Goal: Task Accomplishment & Management: Manage account settings

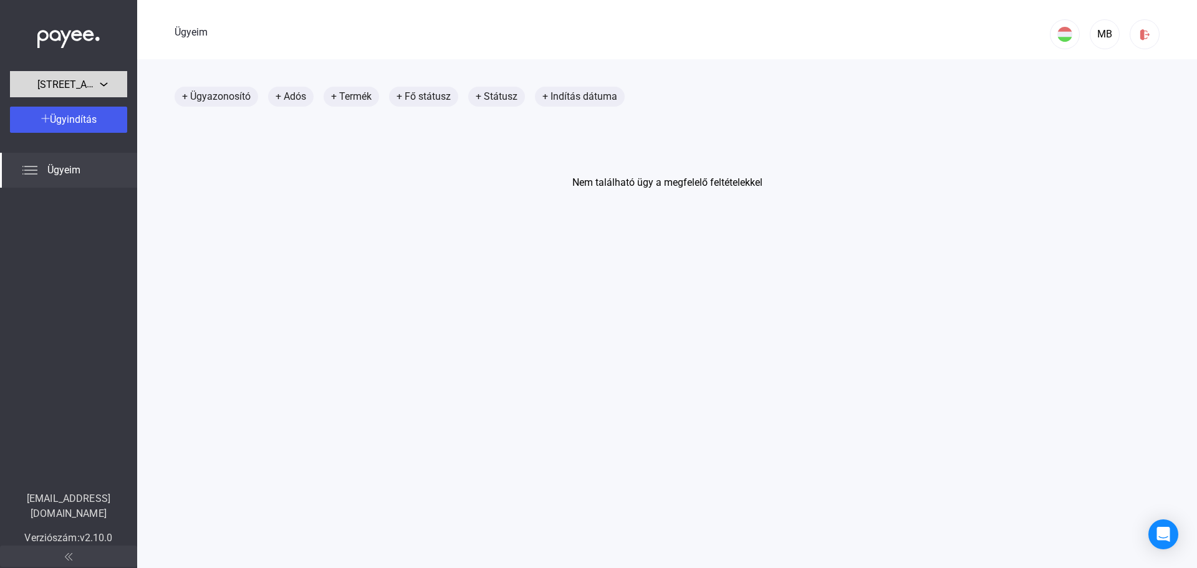
click at [74, 84] on font "[STREET_ADDRESS]." at bounding box center [83, 84] width 92 height 12
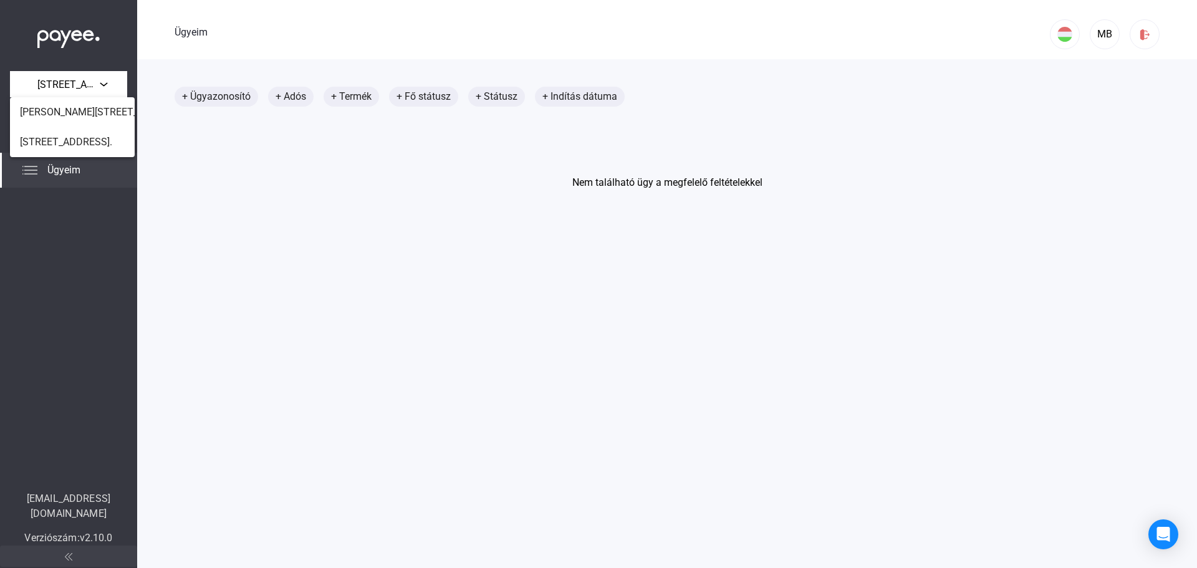
click at [74, 105] on span "[PERSON_NAME][STREET_ADDRESS]." at bounding box center [103, 112] width 167 height 15
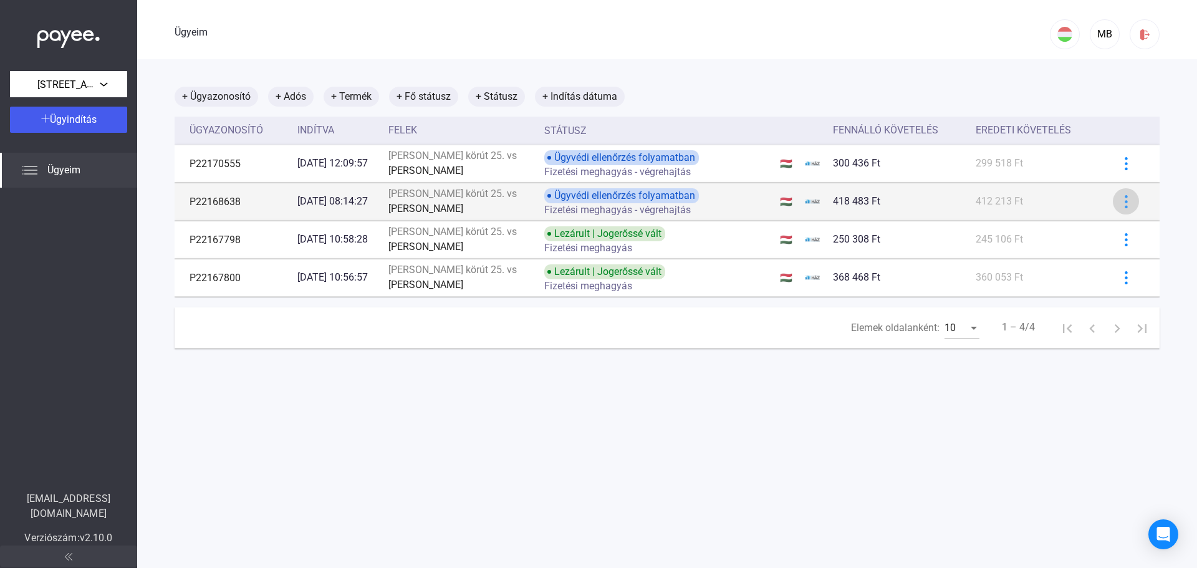
click at [1124, 205] on div at bounding box center [1126, 201] width 19 height 13
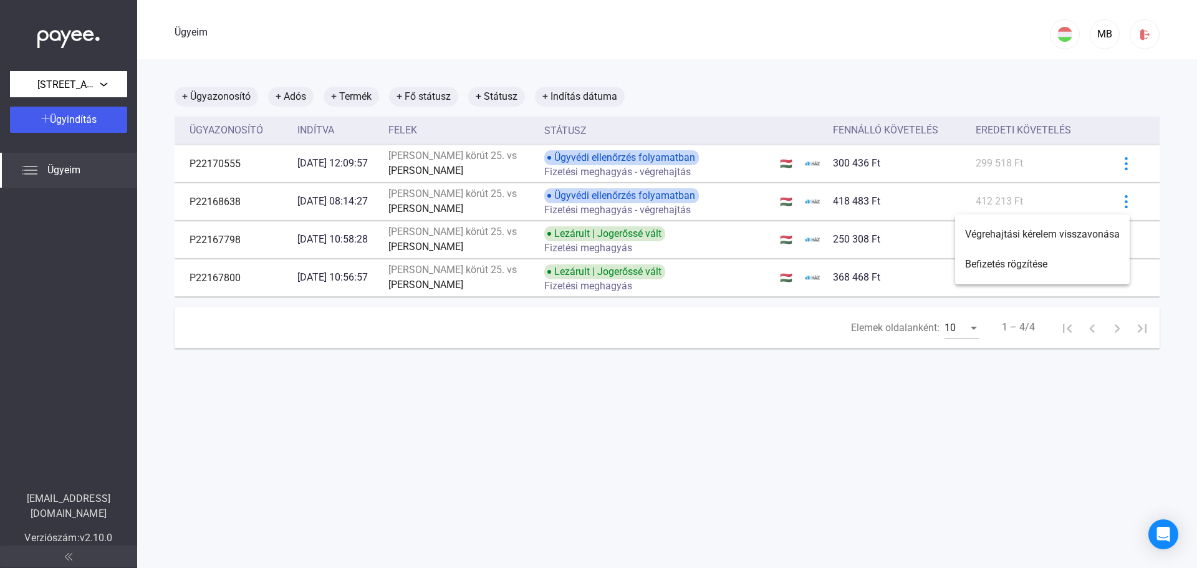
click at [1119, 200] on div at bounding box center [598, 284] width 1197 height 568
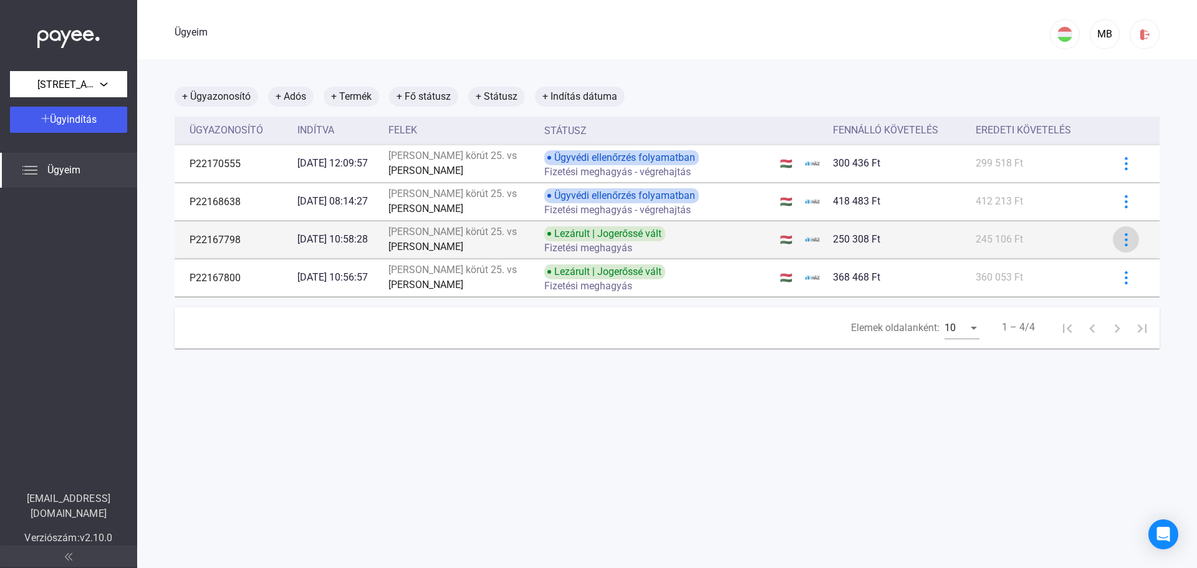
click at [1116, 231] on button at bounding box center [1126, 239] width 26 height 26
click at [1116, 231] on div at bounding box center [598, 284] width 1197 height 568
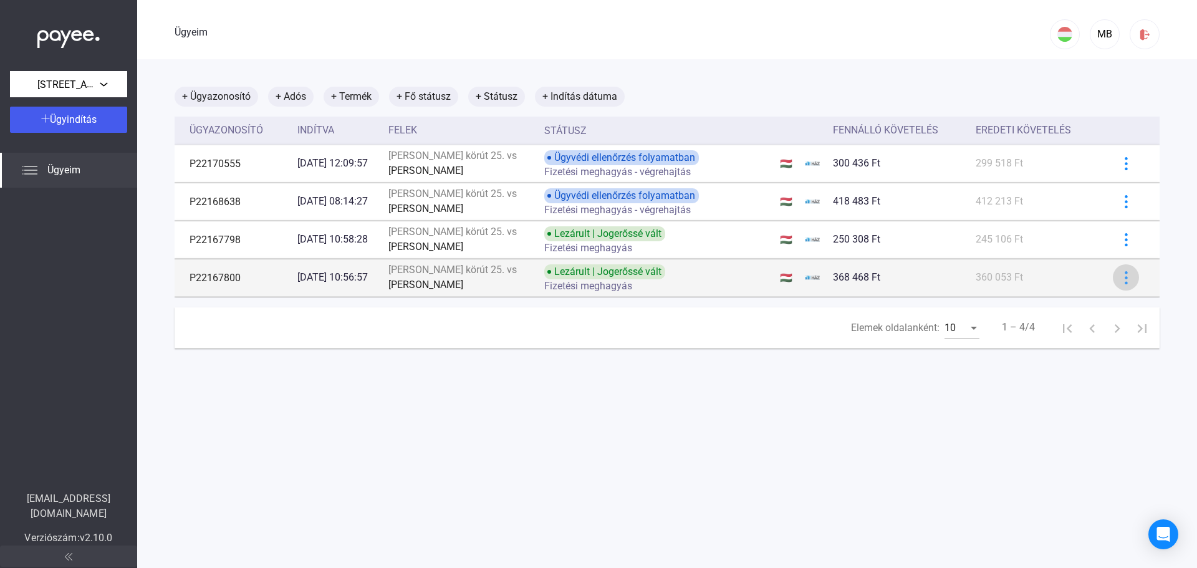
click at [1121, 270] on button at bounding box center [1126, 277] width 26 height 26
click at [1121, 270] on div at bounding box center [598, 284] width 1197 height 568
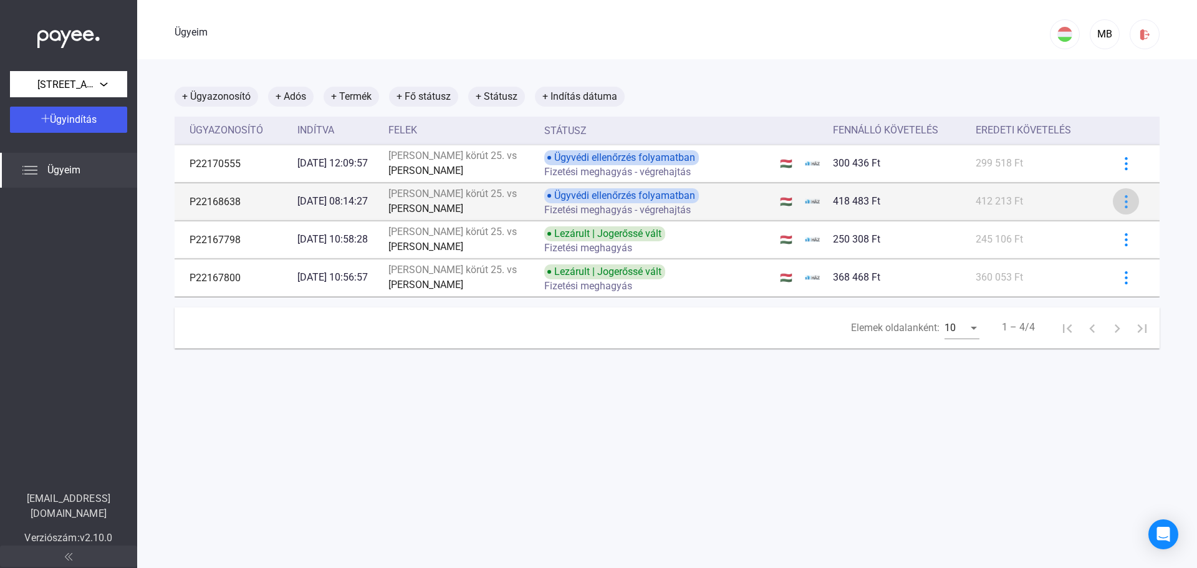
click at [1120, 200] on img at bounding box center [1126, 201] width 13 height 13
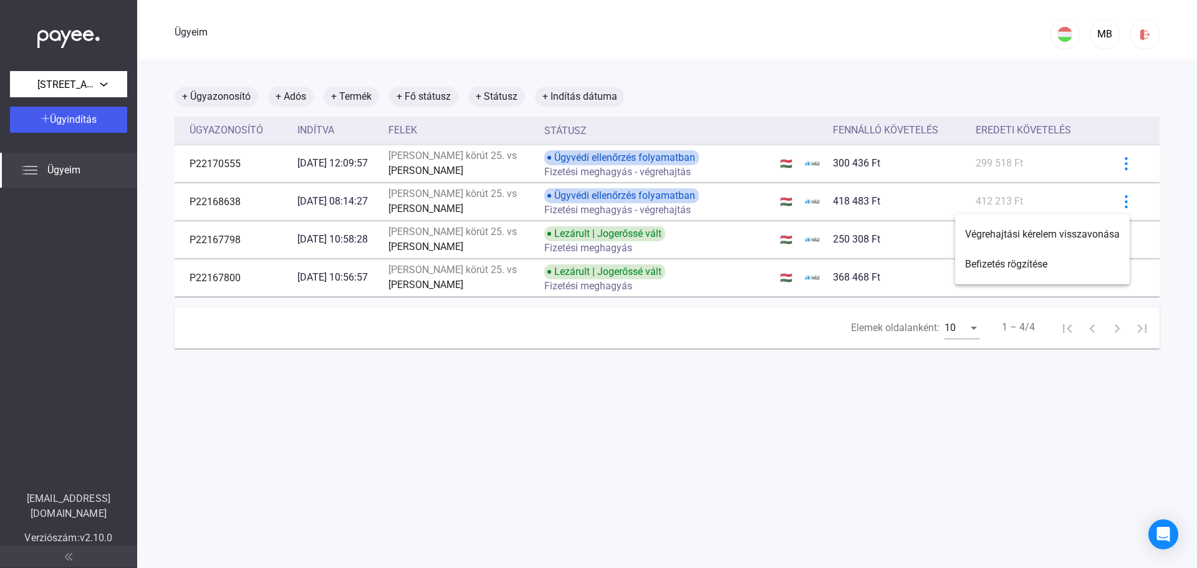
click at [1115, 198] on div at bounding box center [598, 284] width 1197 height 568
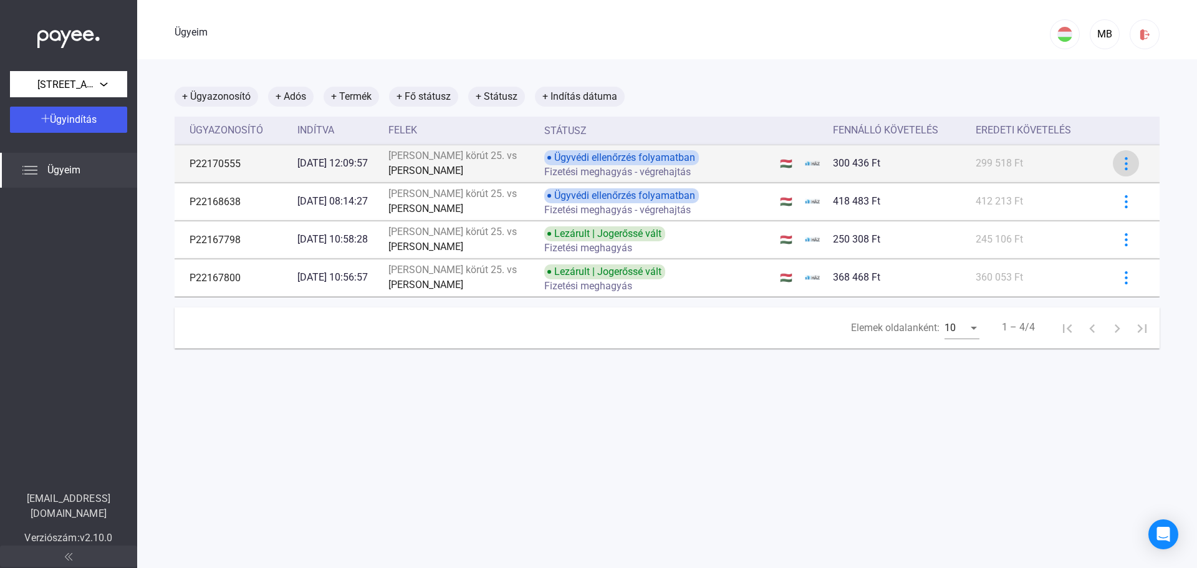
click at [1115, 172] on button at bounding box center [1126, 163] width 26 height 26
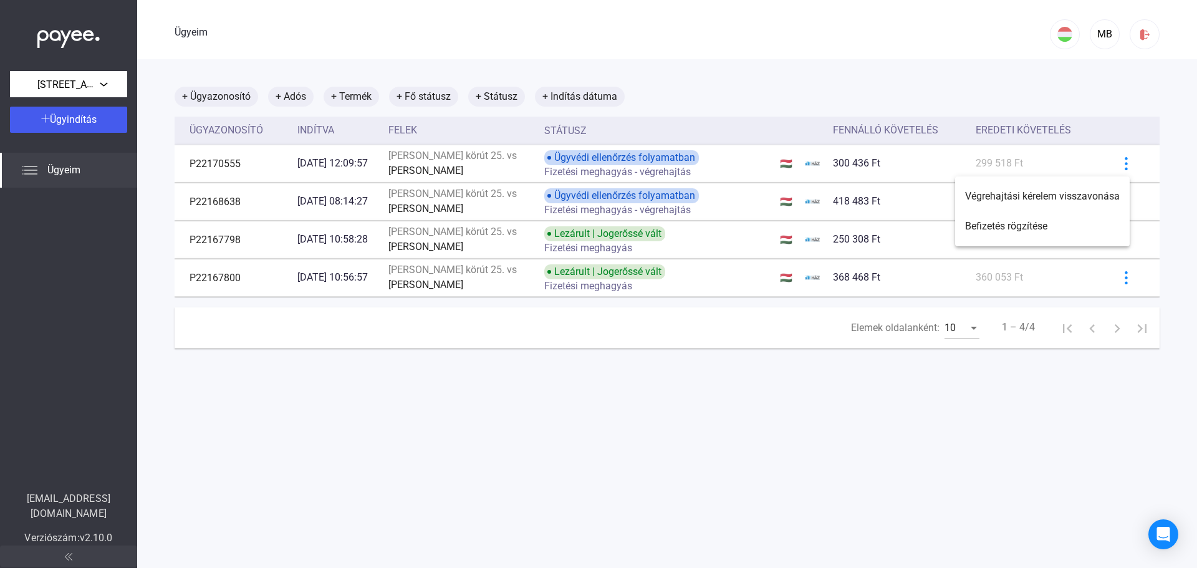
click at [1115, 176] on div at bounding box center [598, 284] width 1197 height 568
click at [1108, 80] on main "+ Ügyazonosító + Adós + Termék + Fő státusz + Státusz + Indítás dátuma Ügyazono…" at bounding box center [667, 343] width 1060 height 568
click at [1138, 28] on img at bounding box center [1144, 34] width 13 height 13
